Goal: Transaction & Acquisition: Purchase product/service

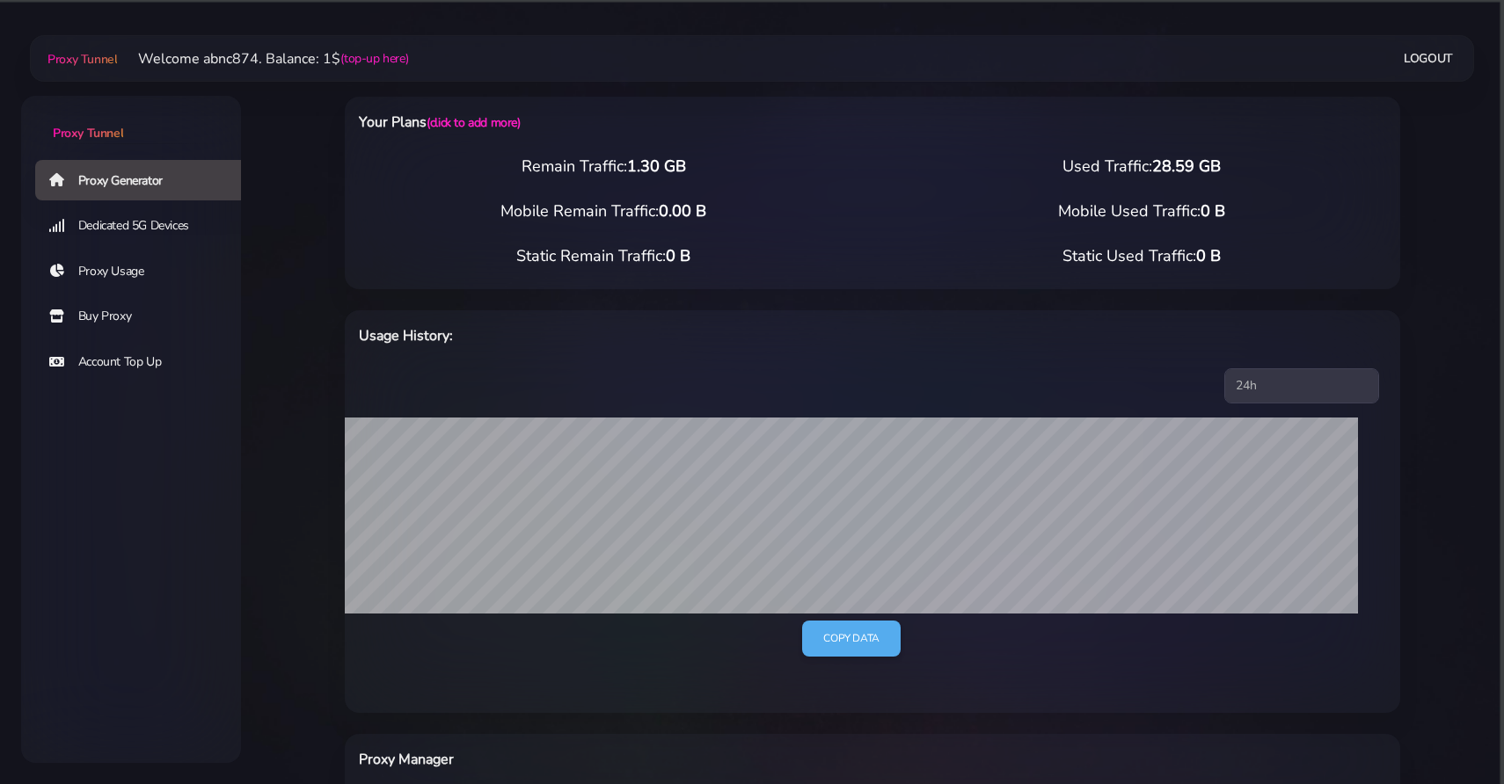
select select "FR"
click at [115, 322] on link "Buy Proxy" at bounding box center [145, 316] width 220 height 40
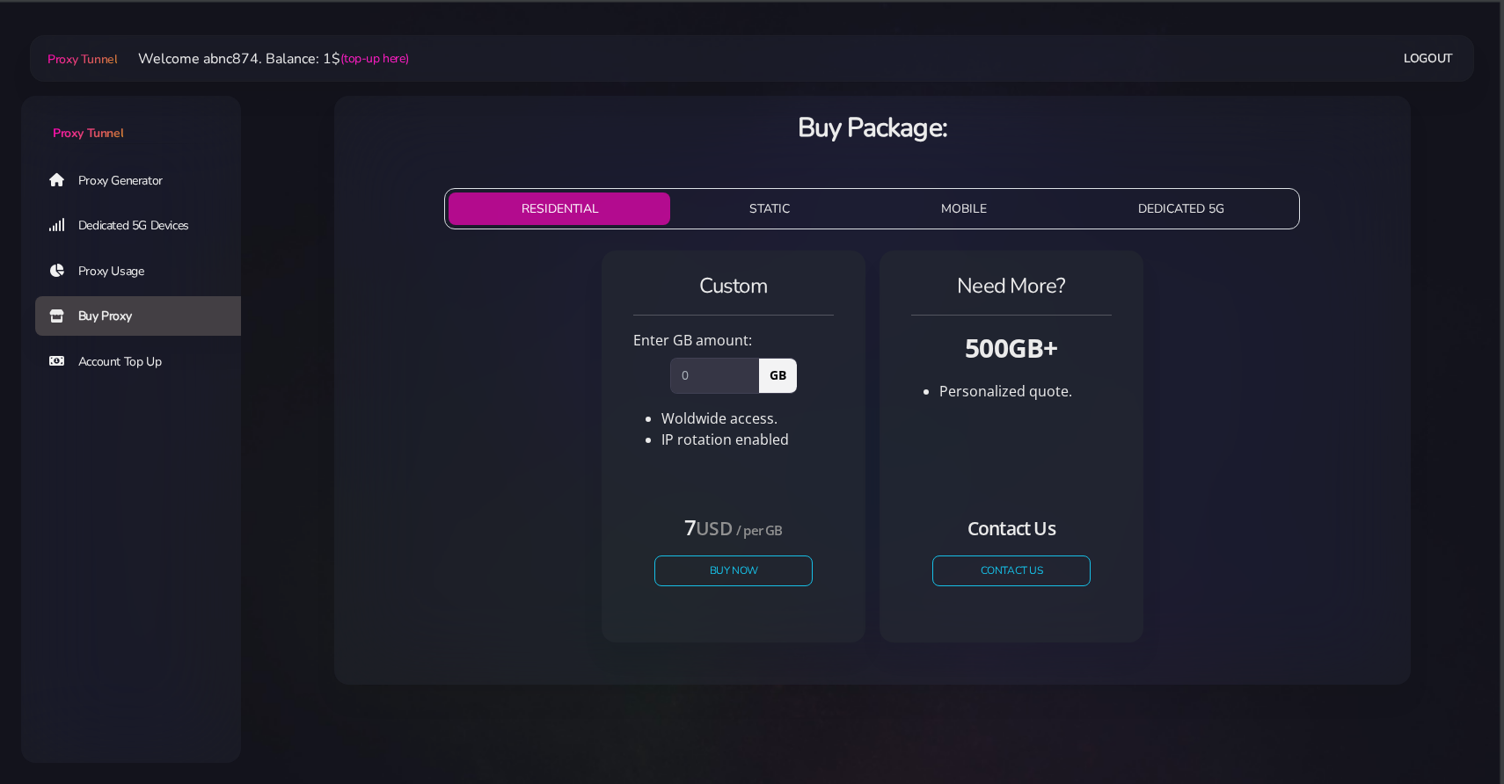
click at [111, 178] on link "Proxy Generator" at bounding box center [145, 180] width 220 height 40
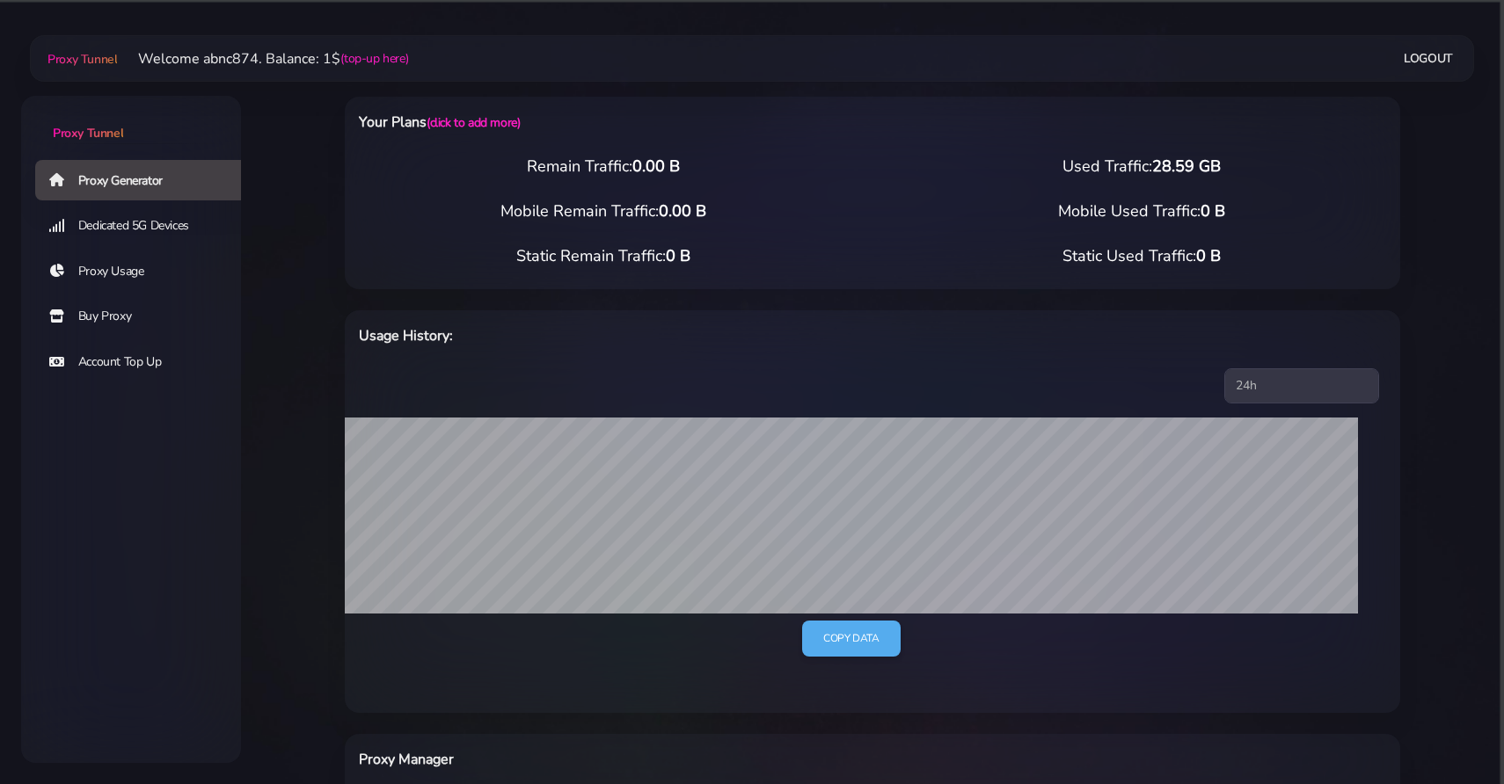
scroll to position [10, 0]
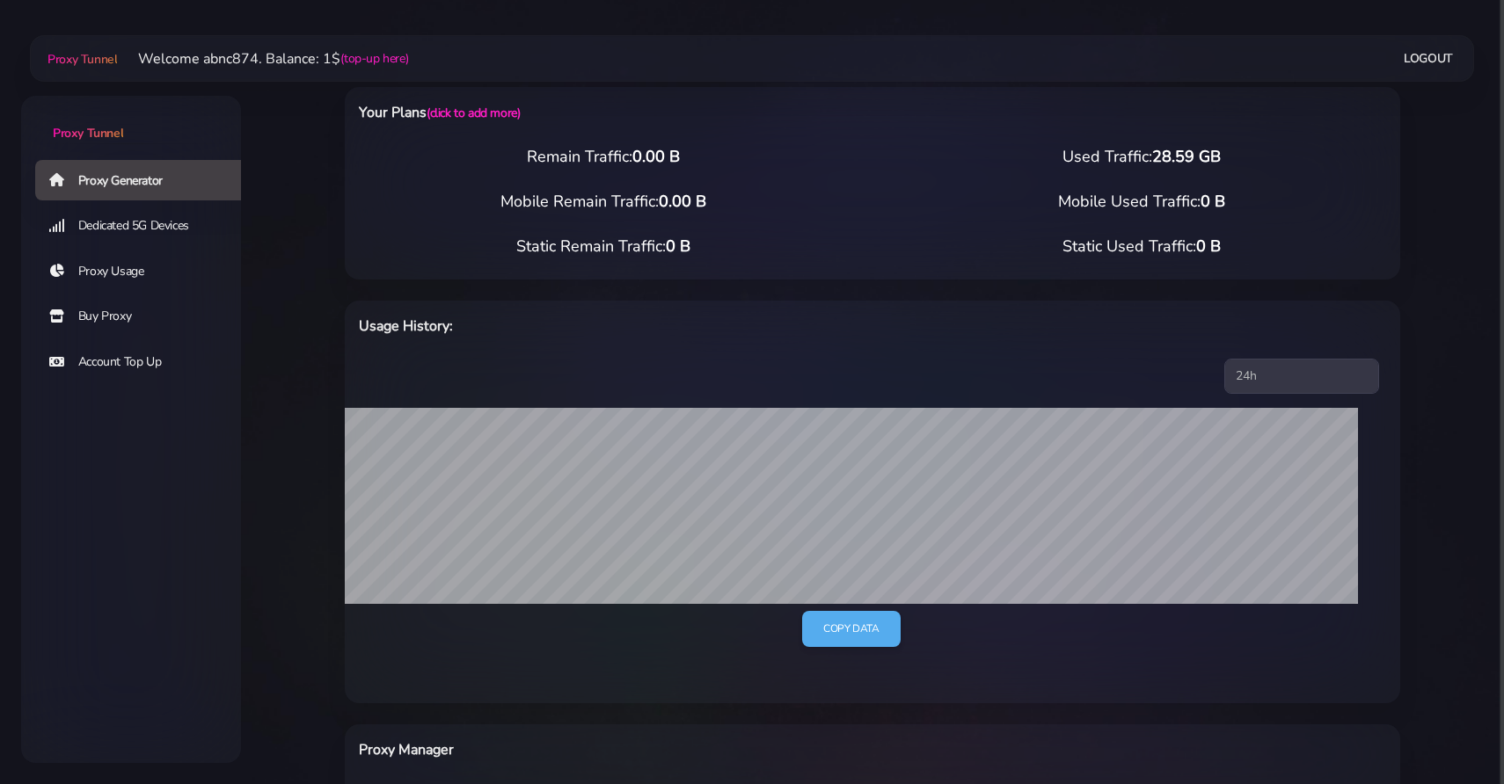
click at [375, 68] on li "Welcome abnc874. Balance: 1$ (top-up here)" at bounding box center [262, 58] width 291 height 21
click at [390, 55] on link "(top-up here)" at bounding box center [374, 58] width 68 height 18
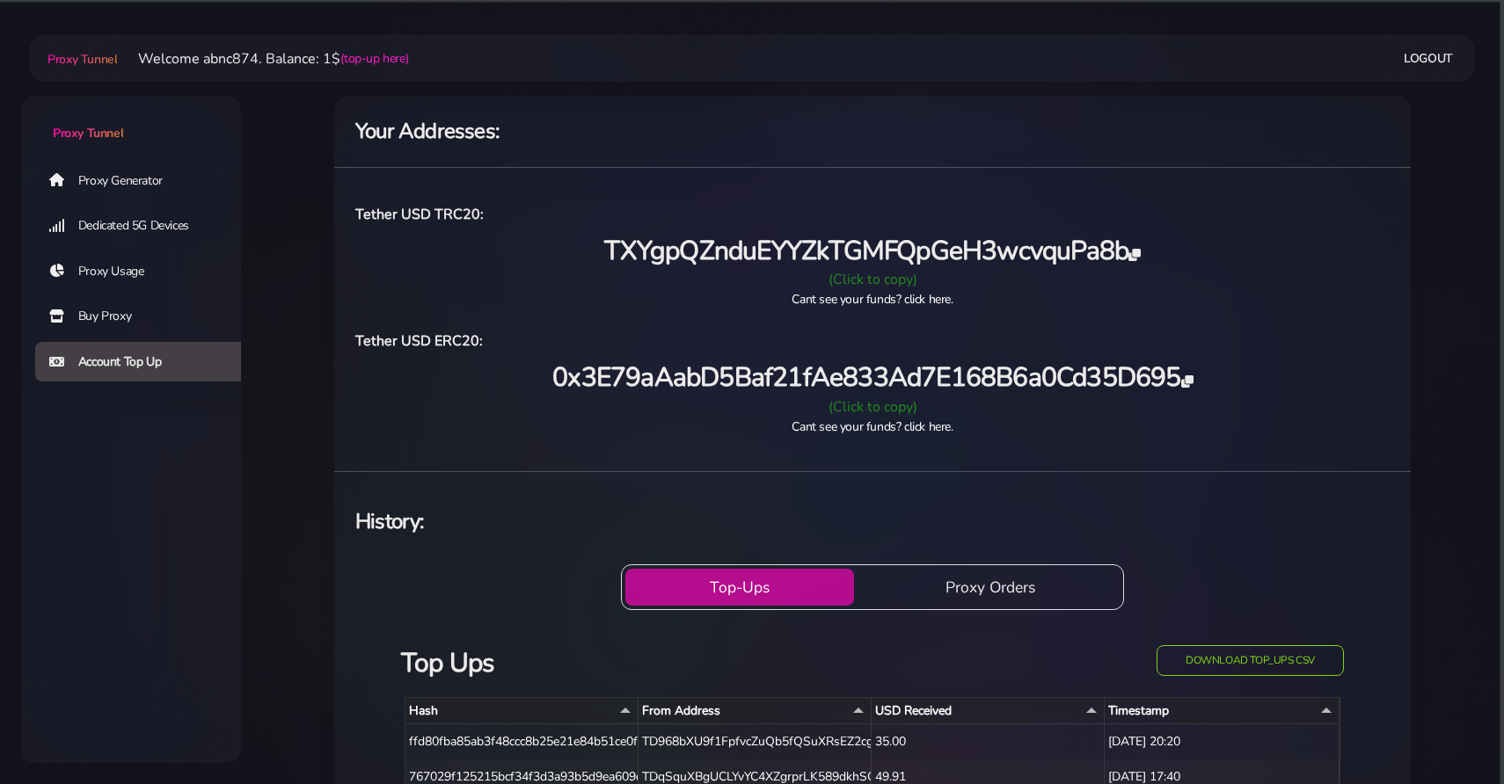
click at [1127, 256] on span "TXYgpQZnduEYYZkTGMFQpGeH3wcvquPa8b" at bounding box center [871, 251] width 535 height 36
click at [135, 319] on link "Buy Proxy" at bounding box center [145, 316] width 220 height 40
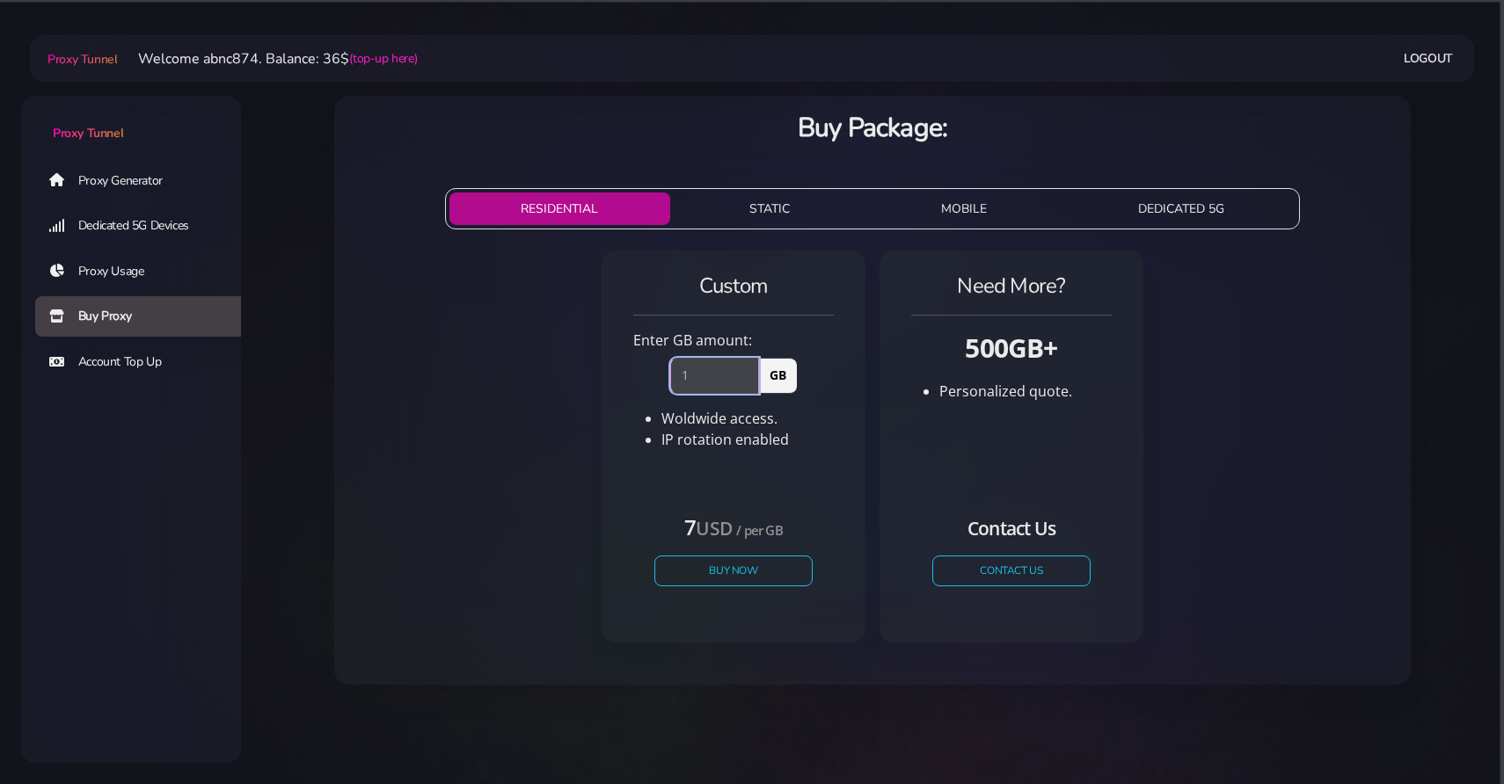
click at [749, 369] on input "1" at bounding box center [714, 375] width 89 height 35
type input "2"
click at [749, 369] on input "2" at bounding box center [714, 375] width 89 height 35
click at [782, 568] on button "Buy Now" at bounding box center [733, 571] width 162 height 31
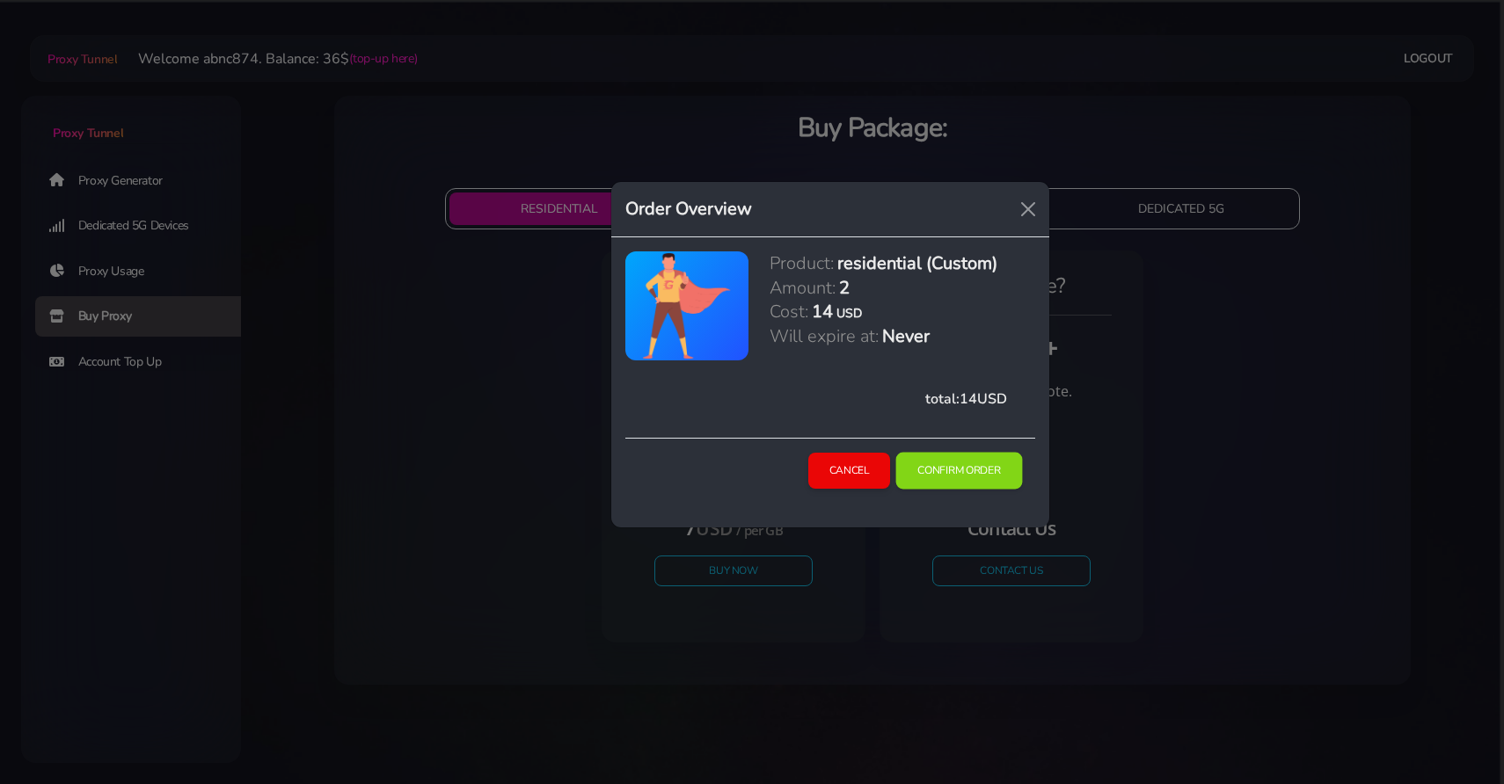
click at [951, 479] on button "Confirm Order" at bounding box center [959, 471] width 127 height 37
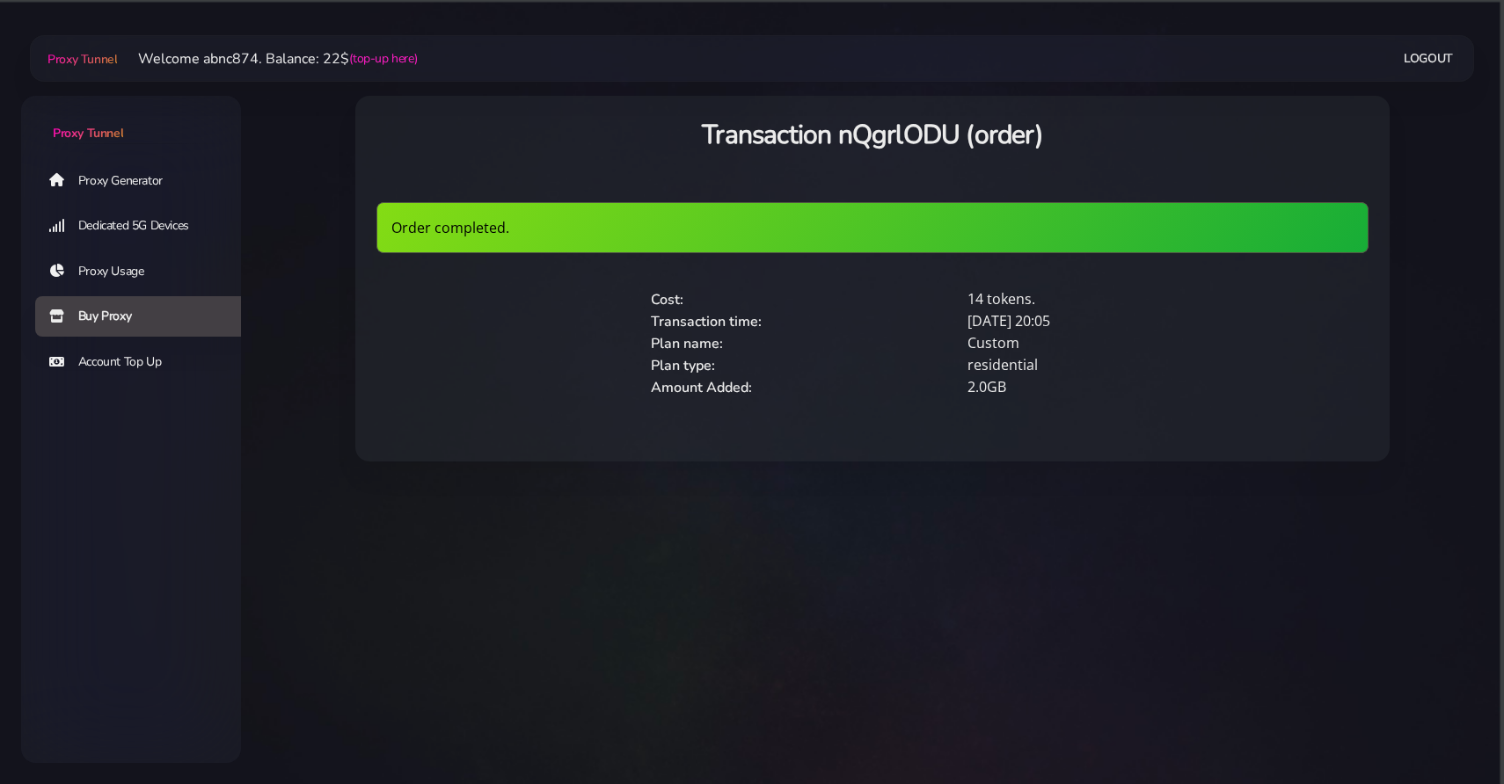
click at [112, 181] on link "Proxy Generator" at bounding box center [145, 180] width 220 height 40
